Goal: Answer question/provide support

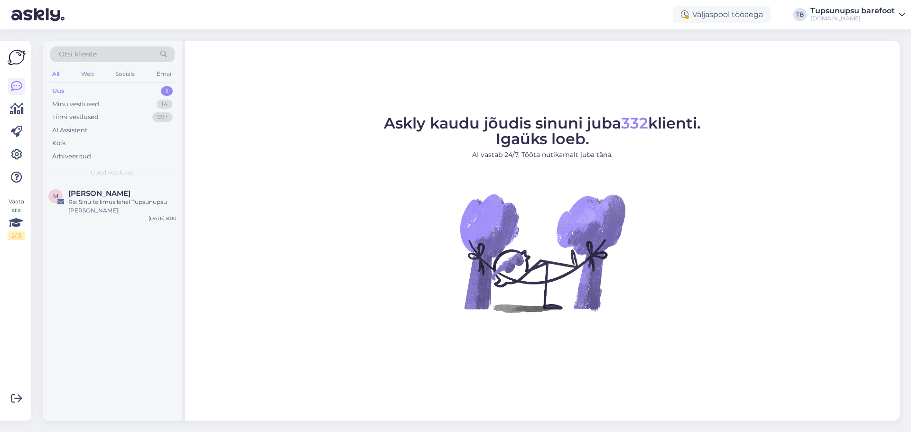
click at [901, 11] on icon at bounding box center [902, 15] width 7 height 8
click at [836, 80] on div "Logi välja" at bounding box center [821, 81] width 169 height 17
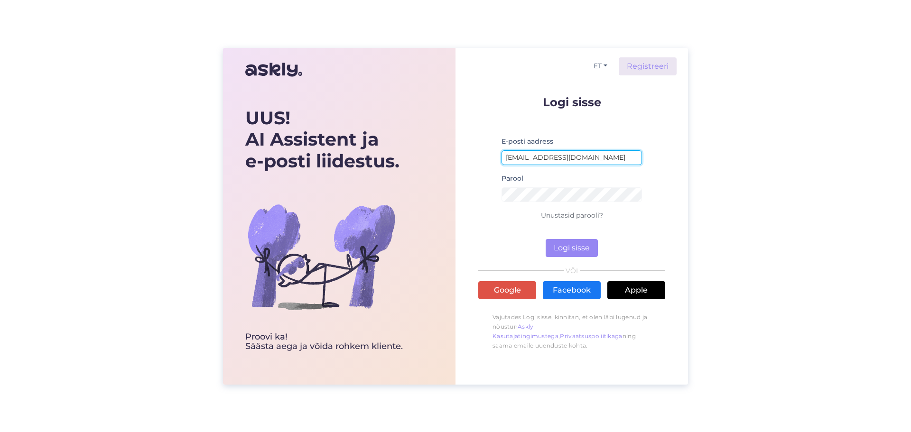
click at [597, 159] on input "[EMAIL_ADDRESS][DOMAIN_NAME]" at bounding box center [572, 157] width 140 height 15
type input "[EMAIL_ADDRESS][DOMAIN_NAME]"
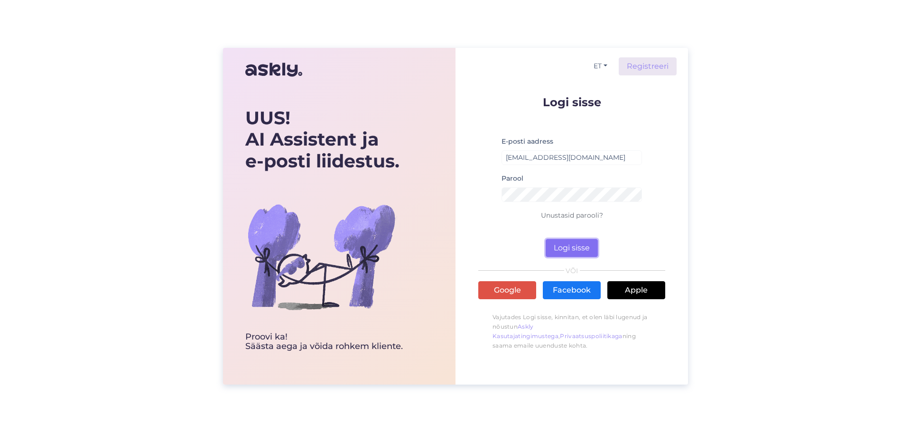
click at [571, 239] on button "Logi sisse" at bounding box center [572, 248] width 52 height 18
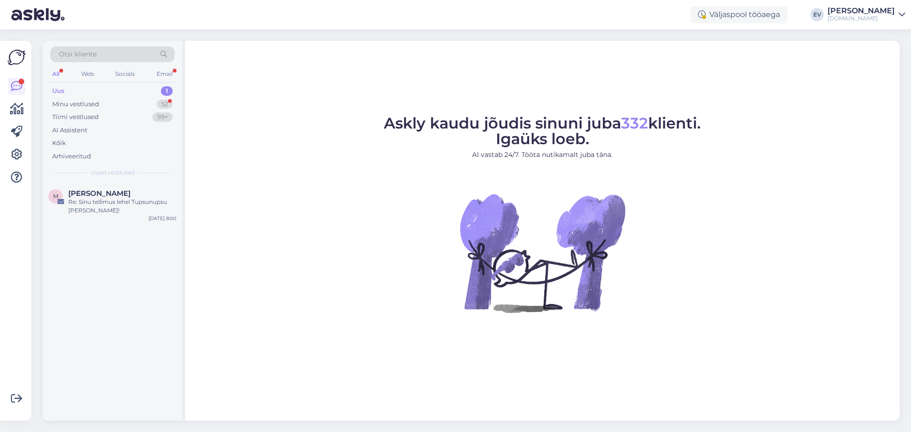
click at [83, 90] on div "Uus 1" at bounding box center [112, 90] width 124 height 13
click at [112, 210] on div "Re: Sinu tellimus lehel Tupsunupsu [PERSON_NAME]!" at bounding box center [122, 206] width 108 height 17
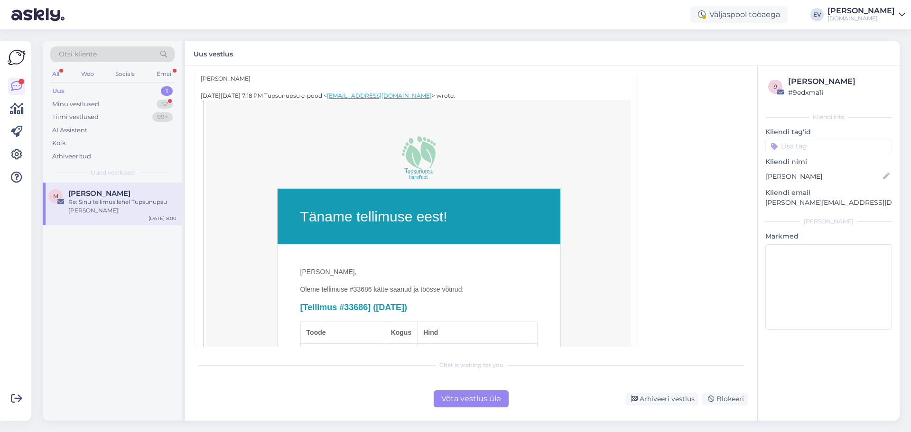
scroll to position [190, 0]
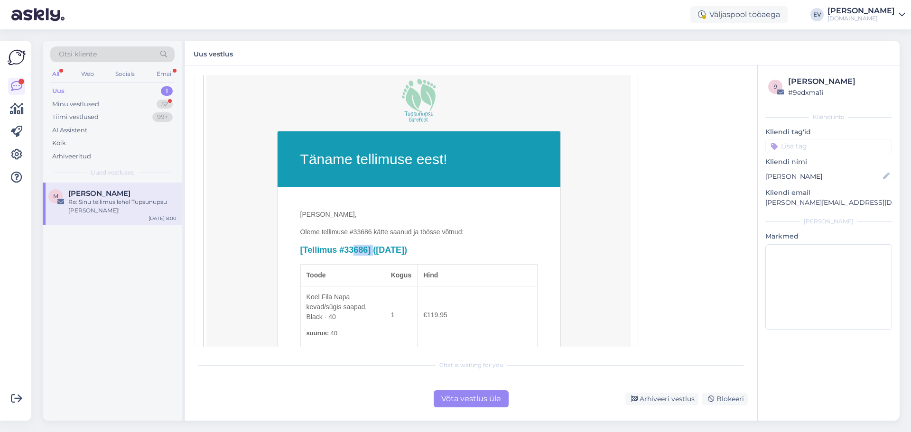
drag, startPoint x: 342, startPoint y: 239, endPoint x: 366, endPoint y: 240, distance: 24.7
click at [366, 245] on h2 "[Tellimus #33686] ([DATE])" at bounding box center [418, 250] width 237 height 11
copy h2 "33686"
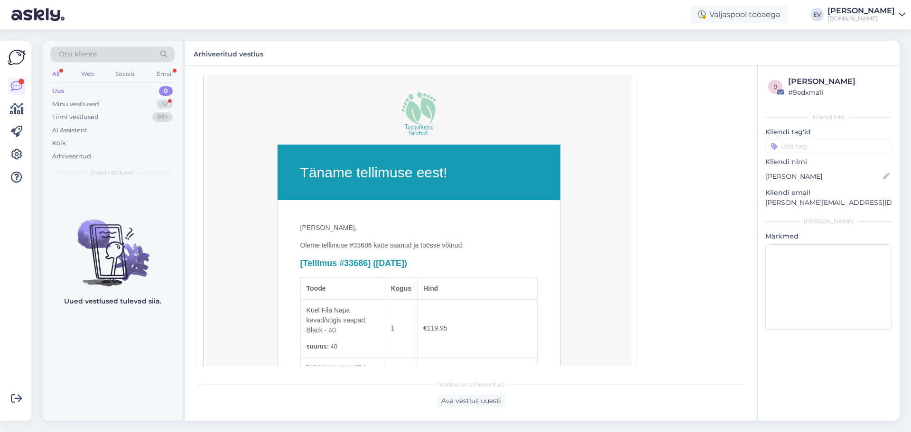
scroll to position [0, 0]
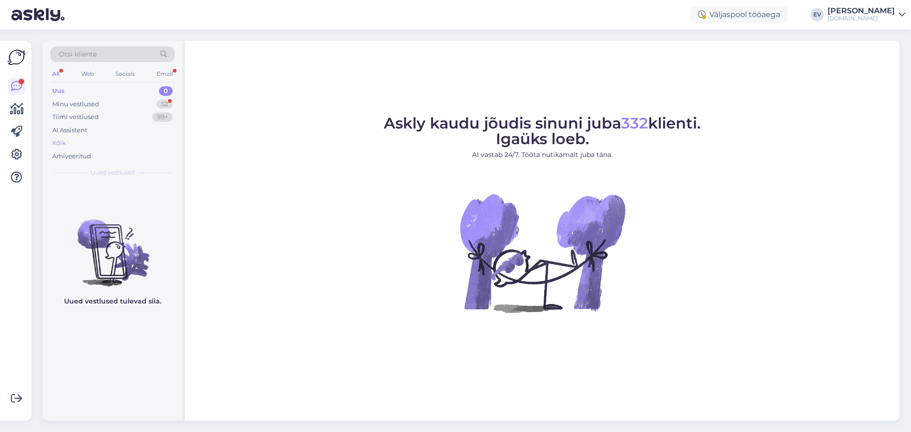
click at [100, 145] on div "Kõik" at bounding box center [112, 143] width 124 height 13
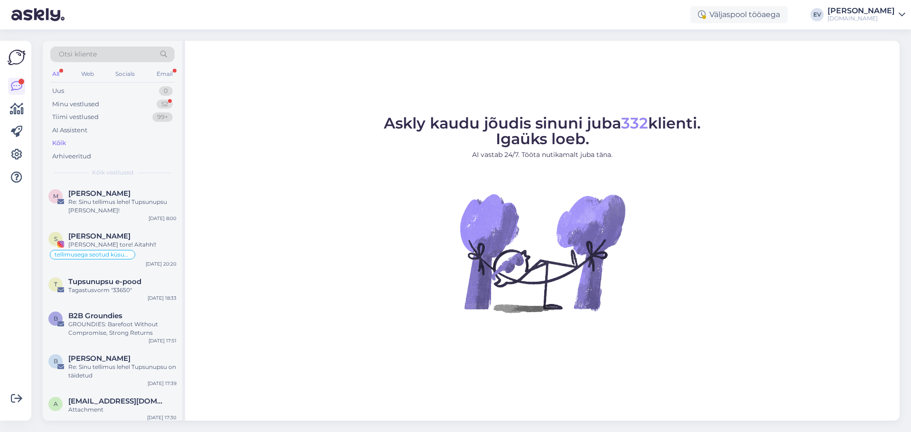
click at [92, 146] on div "Kõik" at bounding box center [112, 143] width 124 height 13
click at [136, 215] on div "M [PERSON_NAME] Re: Sinu tellimus lehel Tupsunupsu [PERSON_NAME]! [DATE] 8:00" at bounding box center [113, 204] width 140 height 43
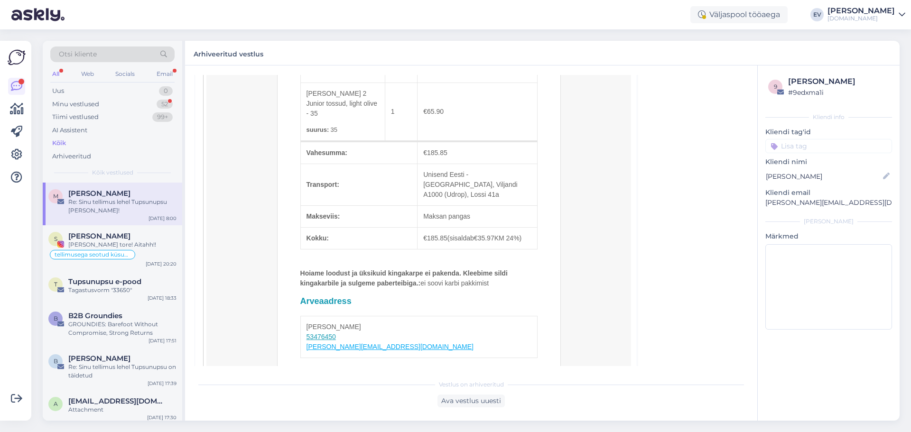
scroll to position [604, 0]
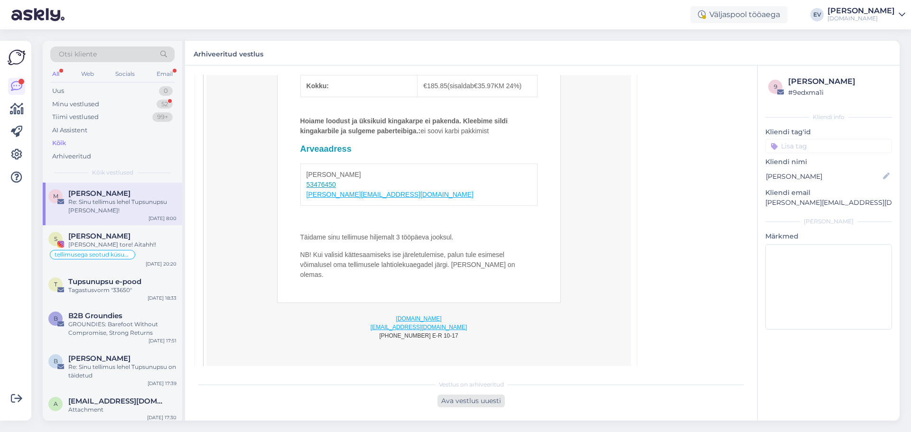
click at [473, 406] on div "Ava vestlus uuesti" at bounding box center [471, 401] width 67 height 13
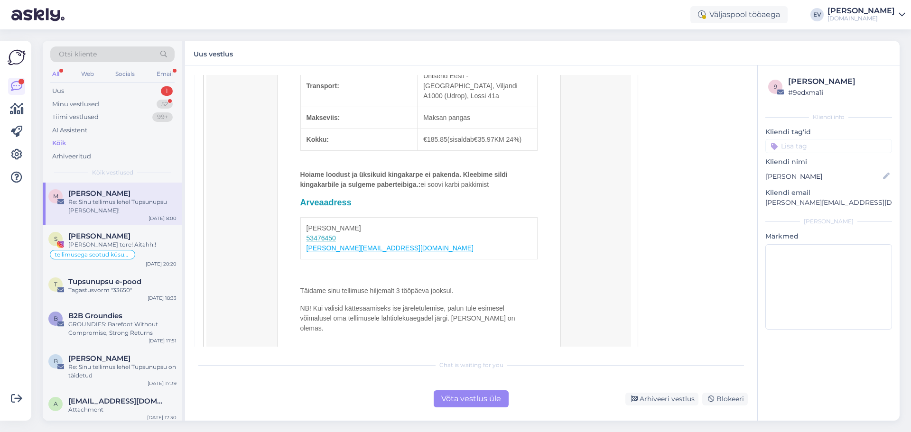
scroll to position [623, 0]
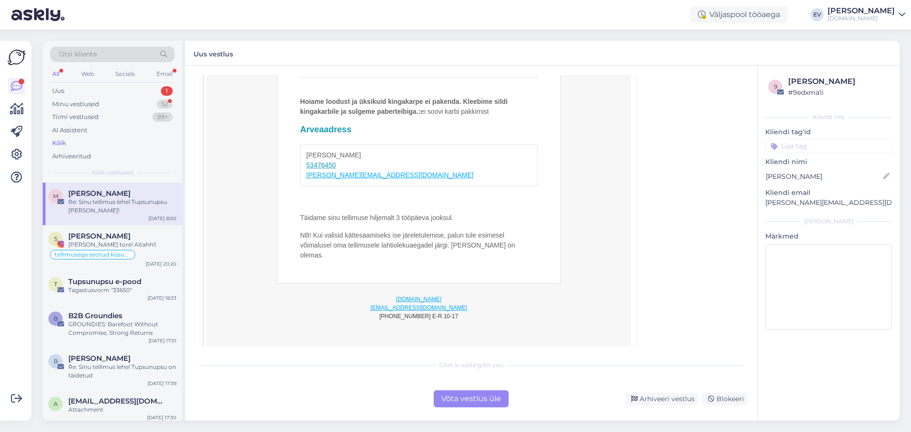
click at [460, 401] on div "Võta vestlus üle" at bounding box center [471, 399] width 75 height 17
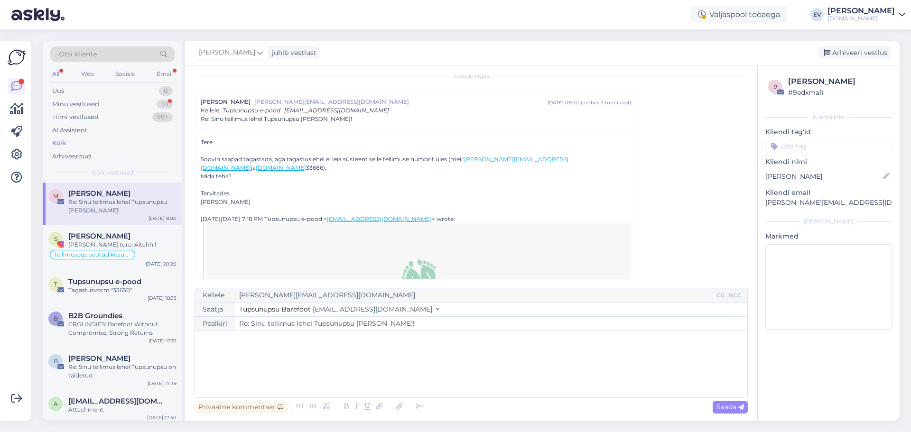
scroll to position [0, 0]
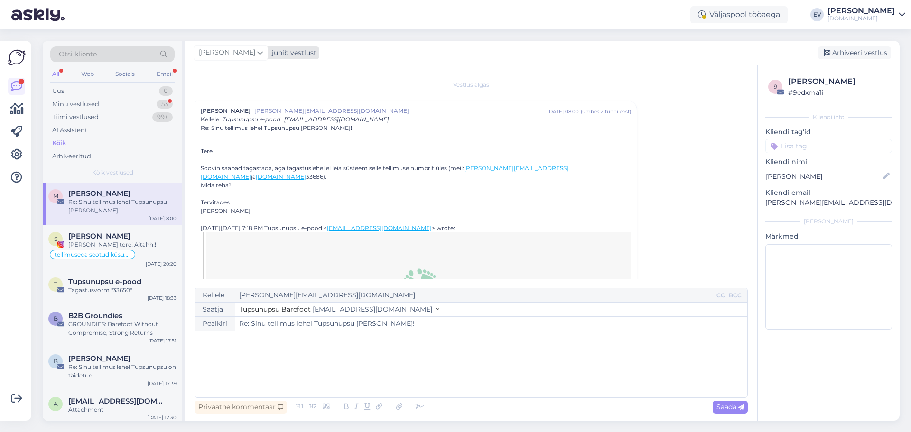
click at [257, 55] on icon at bounding box center [260, 52] width 6 height 10
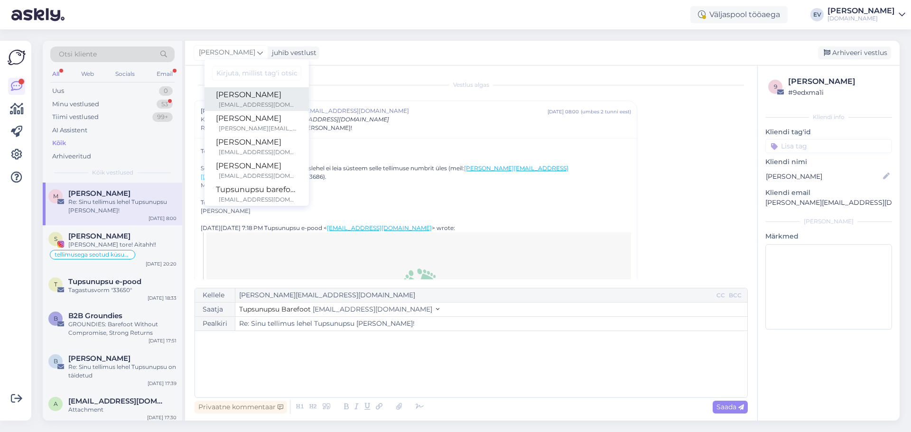
click at [241, 100] on div "[PERSON_NAME]" at bounding box center [257, 94] width 82 height 11
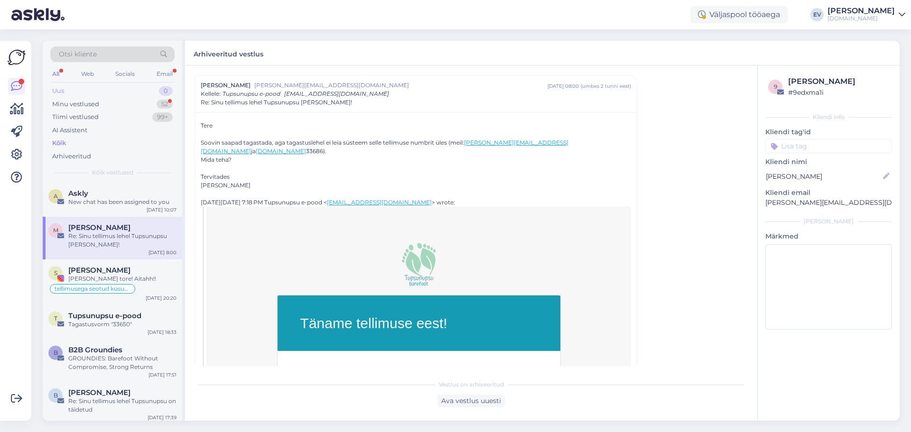
click at [101, 86] on div "Uus 0" at bounding box center [112, 90] width 124 height 13
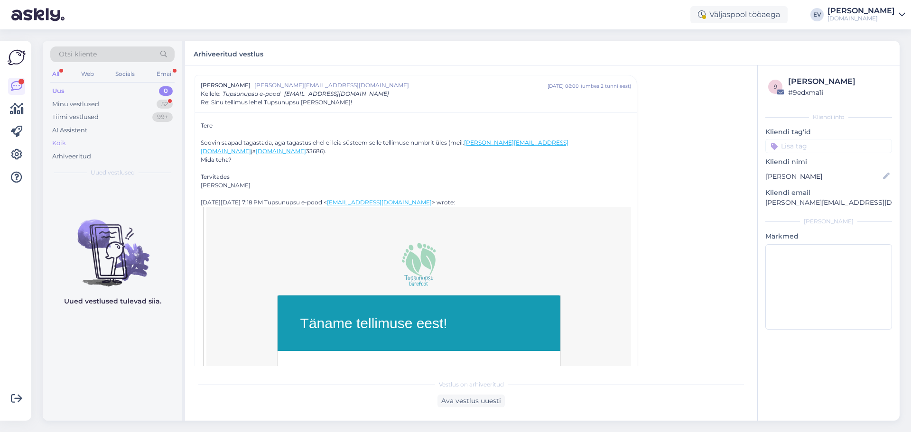
click at [106, 137] on div "Kõik" at bounding box center [112, 143] width 124 height 13
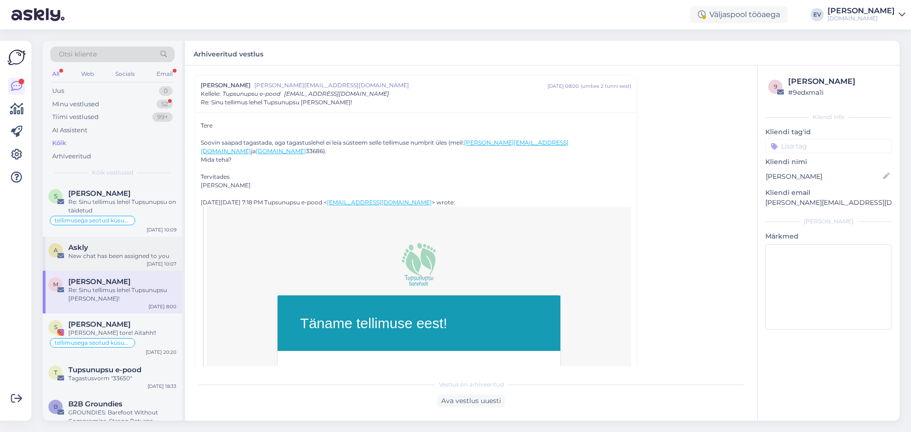
click at [107, 262] on div "A Askly New chat has been assigned to you [DATE] 10:07" at bounding box center [113, 254] width 140 height 34
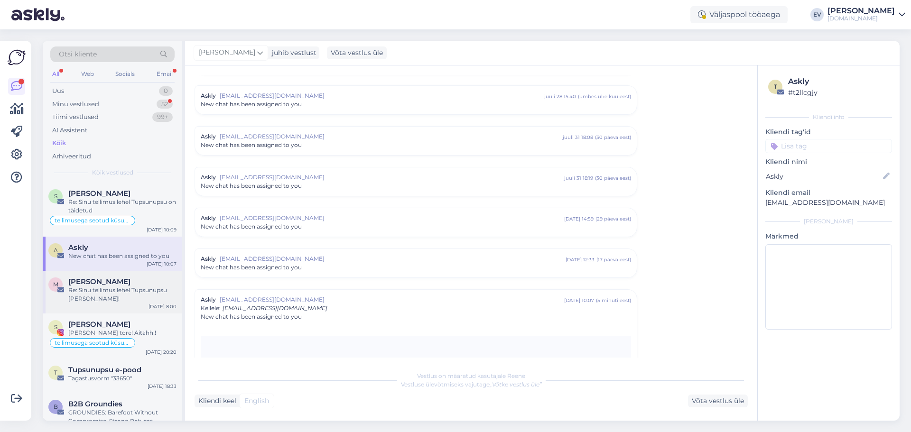
click at [108, 284] on span "[PERSON_NAME]" at bounding box center [99, 282] width 62 height 9
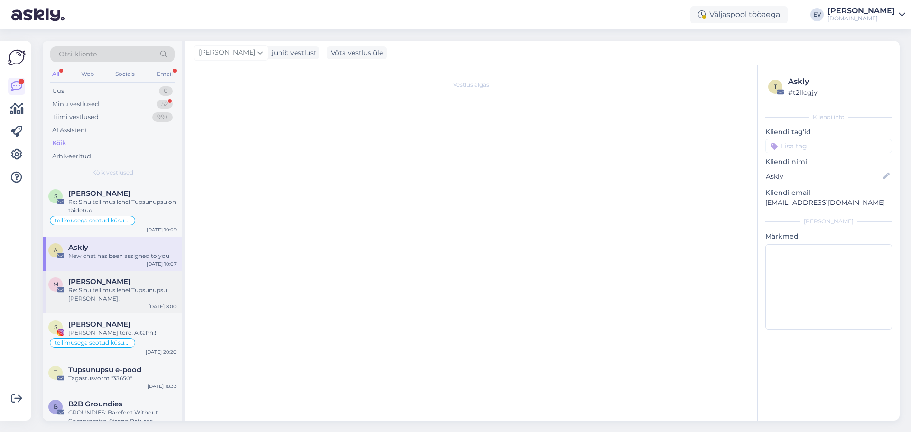
scroll to position [26, 0]
